Goal: Information Seeking & Learning: Learn about a topic

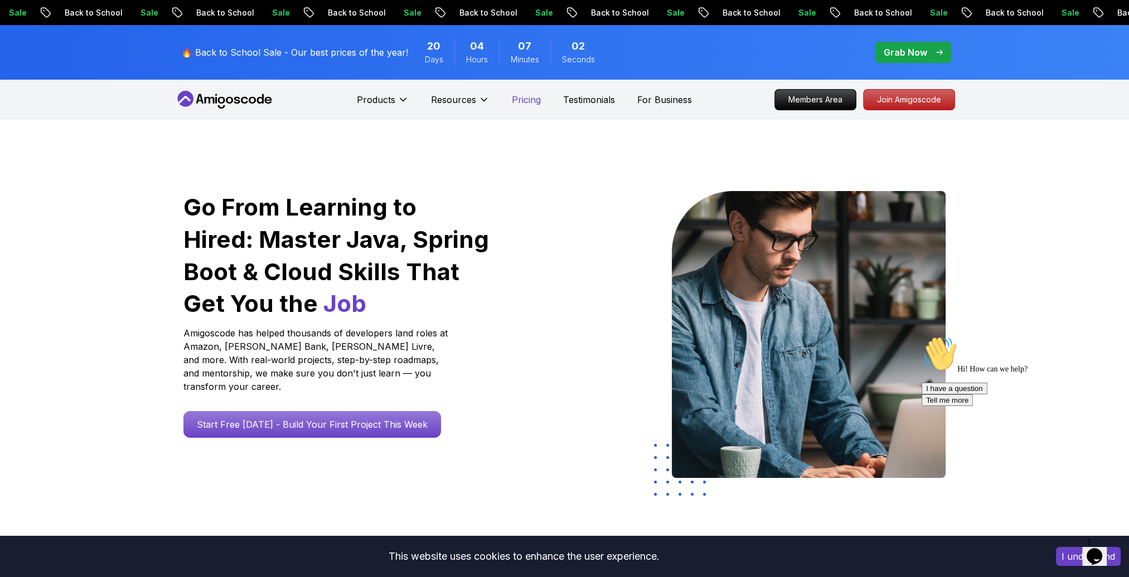
click at [537, 101] on p "Pricing" at bounding box center [526, 99] width 29 height 13
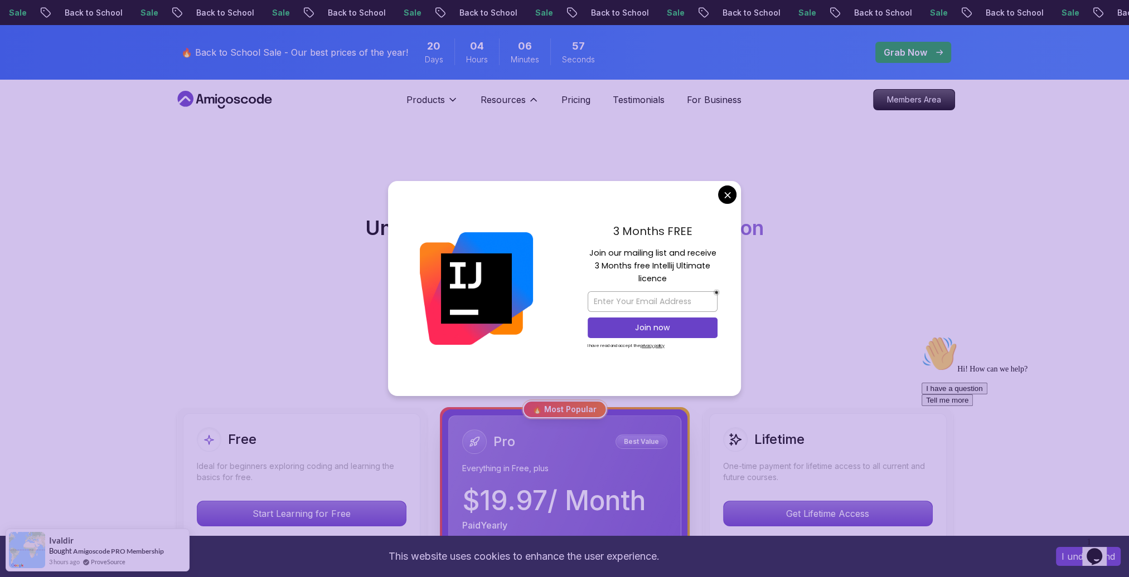
scroll to position [167, 0]
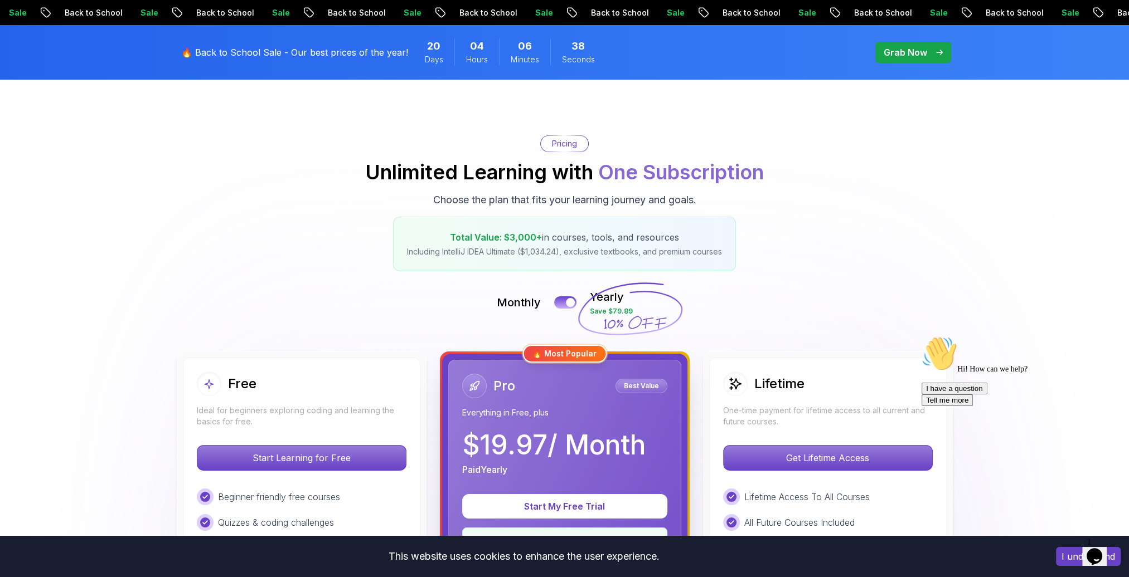
scroll to position [0, 0]
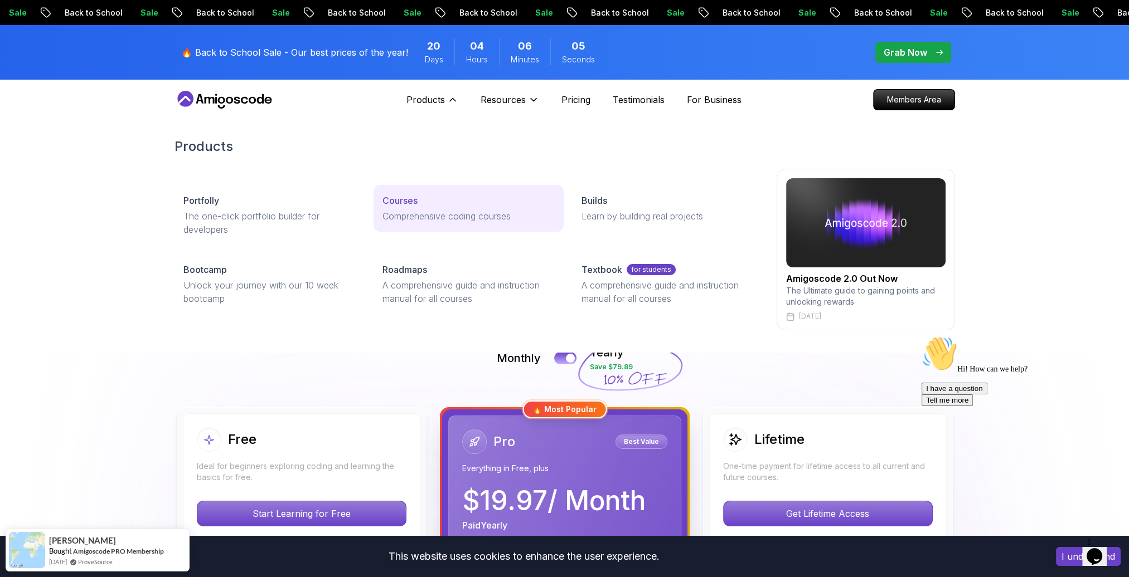
click at [398, 200] on p "Courses" at bounding box center [399, 200] width 35 height 13
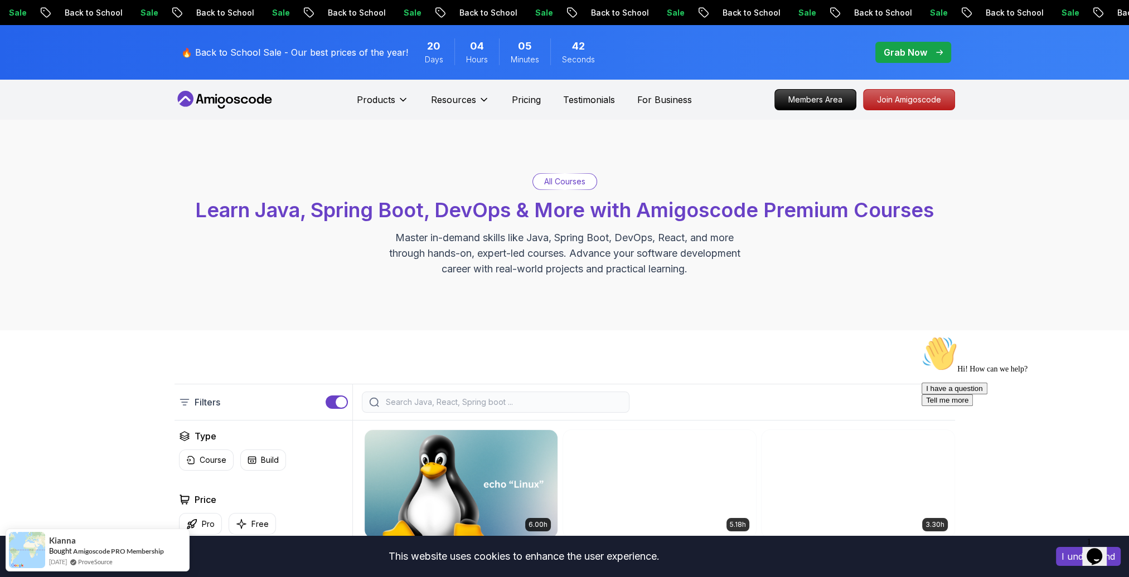
scroll to position [223, 0]
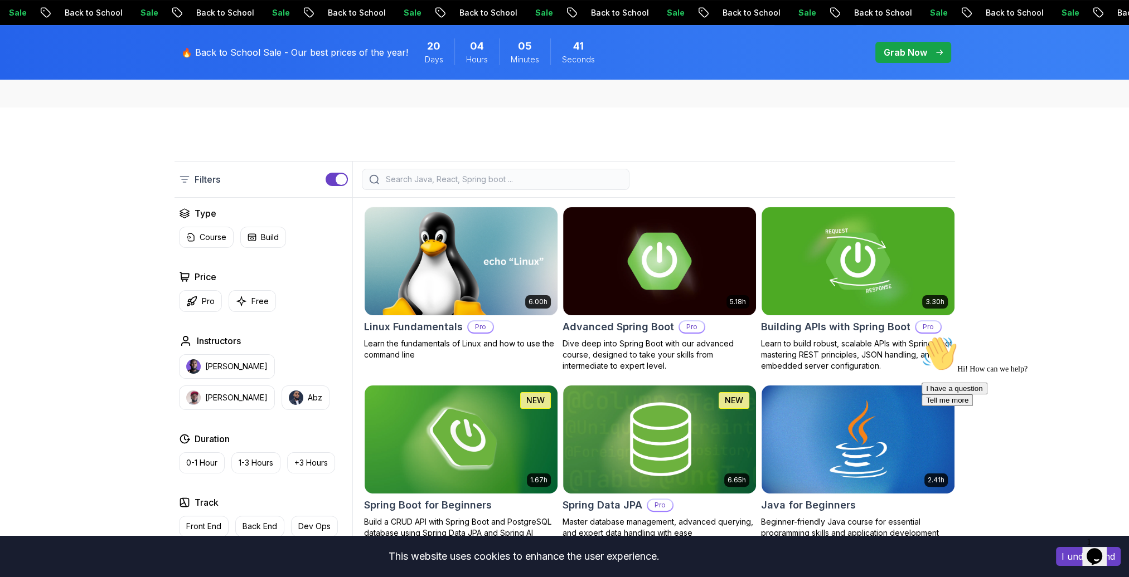
click at [450, 181] on input "search" at bounding box center [502, 179] width 239 height 11
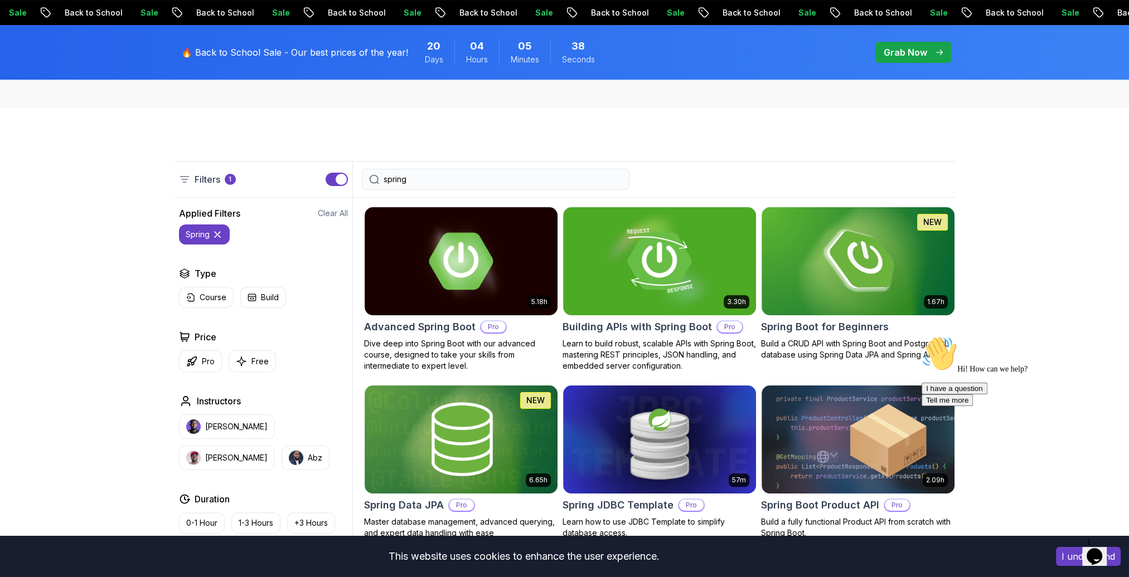
type input "spring"
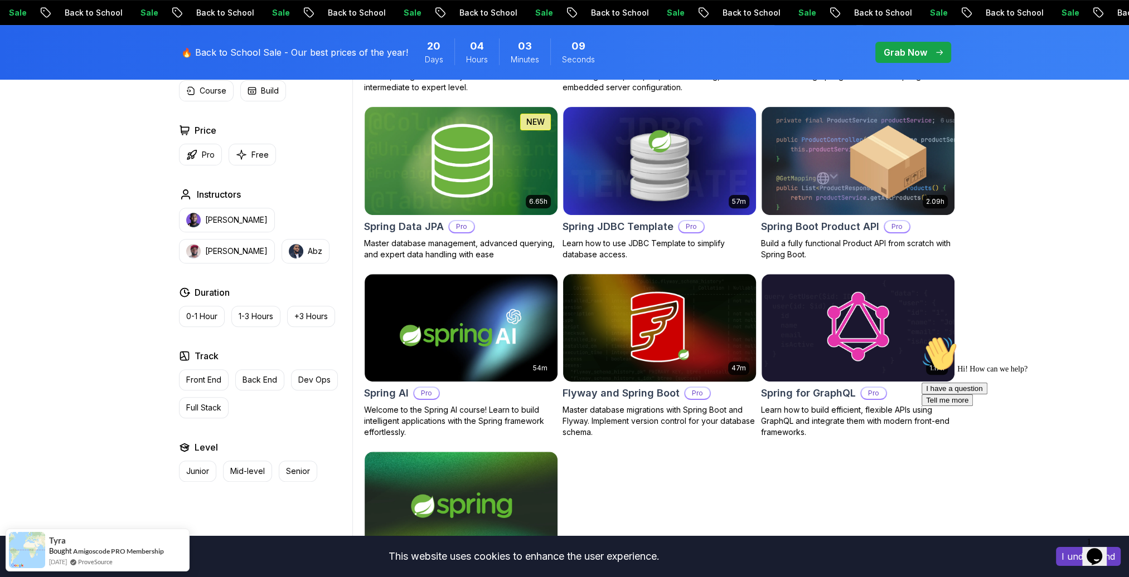
scroll to position [780, 0]
